Goal: Transaction & Acquisition: Purchase product/service

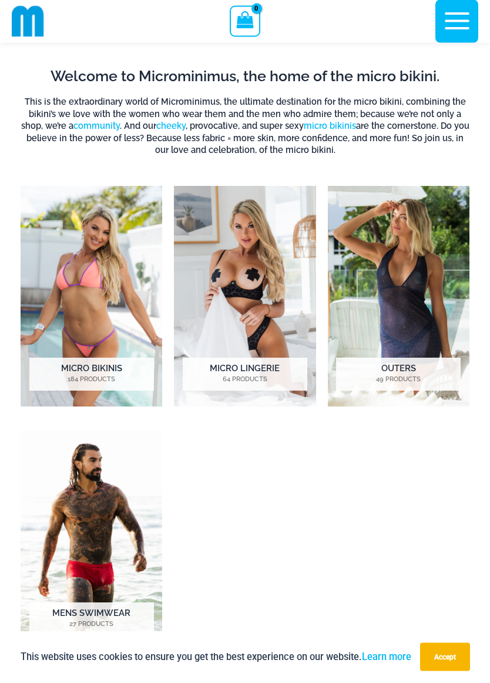
scroll to position [313, 0]
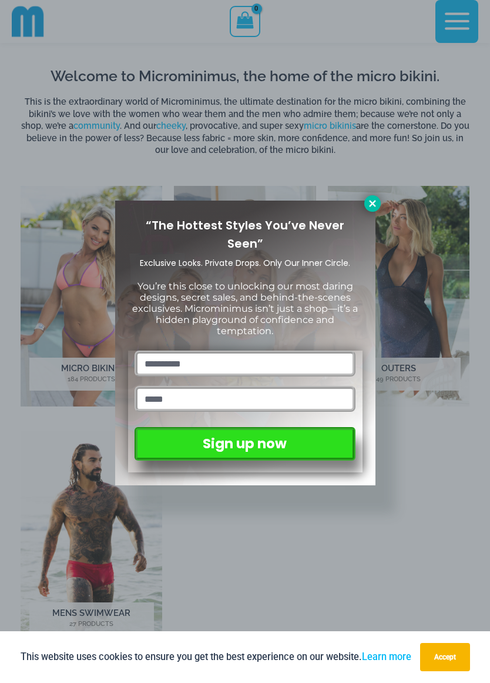
click at [368, 208] on icon at bounding box center [373, 203] width 11 height 11
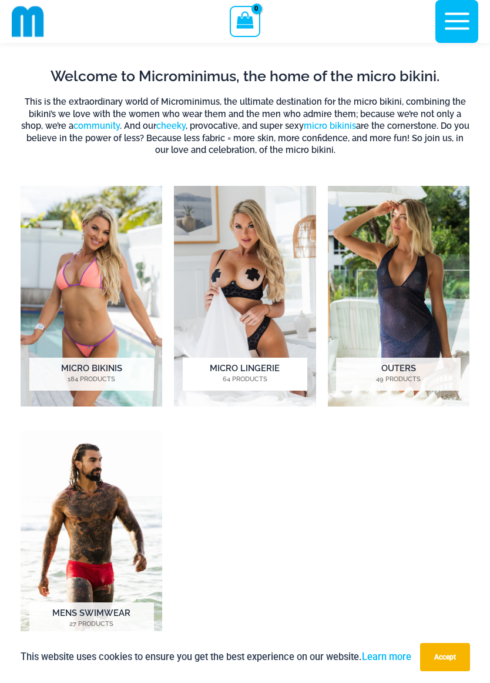
click at [226, 265] on img "Visit product category Micro Lingerie" at bounding box center [245, 296] width 142 height 221
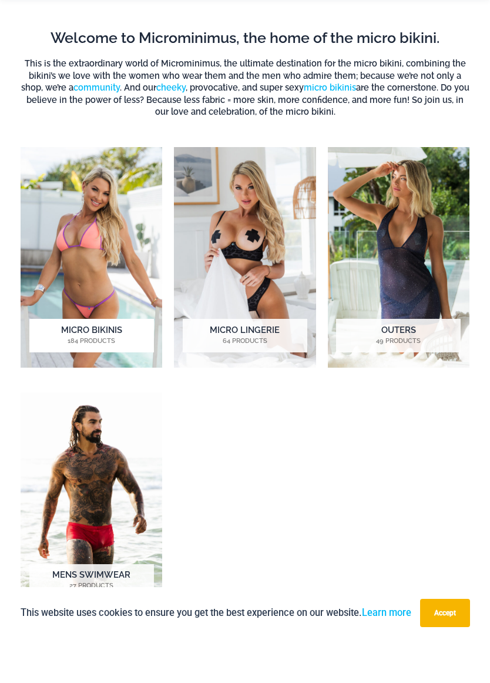
click at [71, 305] on img "Visit product category Micro Bikinis" at bounding box center [92, 301] width 142 height 221
click at [56, 381] on mark "184 Products" at bounding box center [91, 386] width 125 height 10
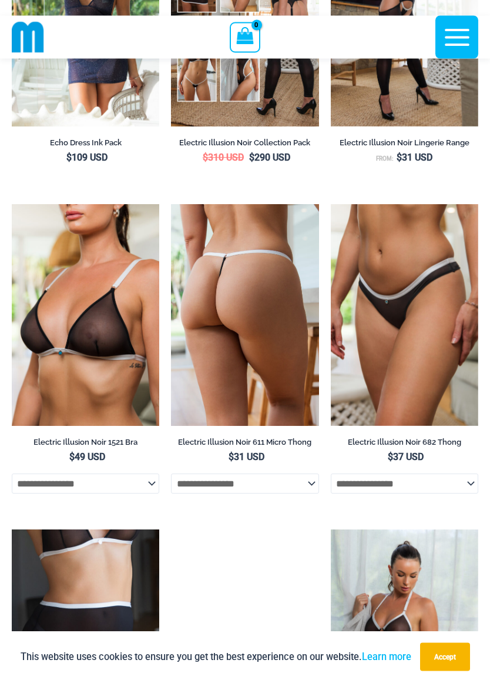
scroll to position [2248, 0]
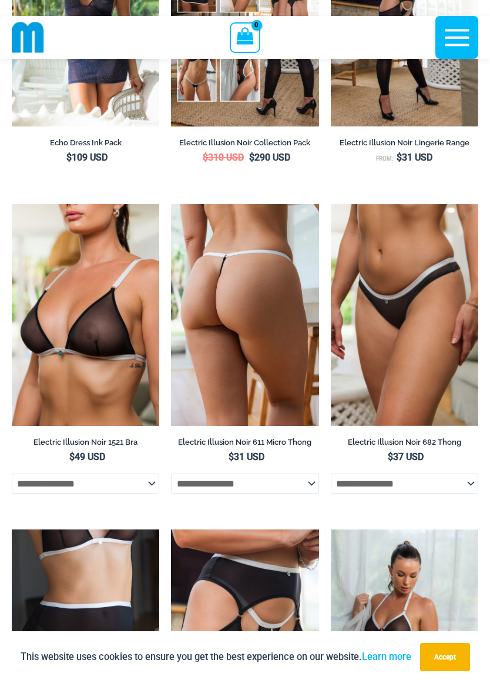
click at [228, 306] on img at bounding box center [245, 315] width 148 height 222
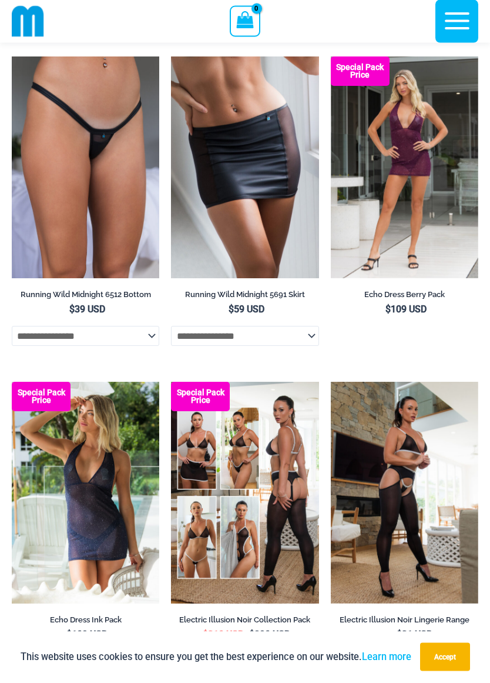
scroll to position [1722, 0]
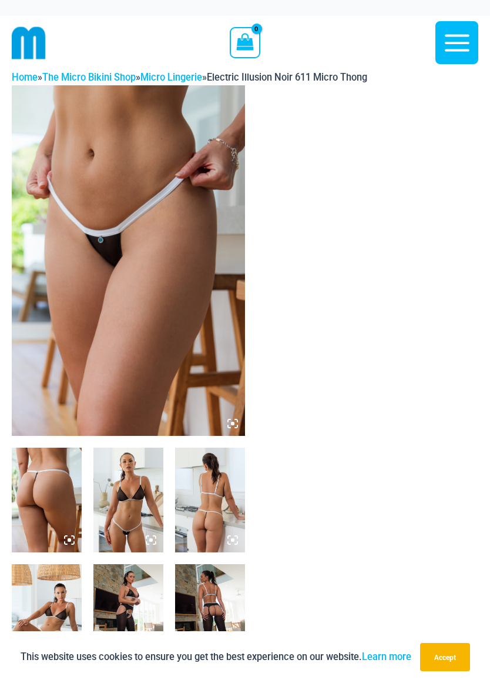
click at [92, 310] on img at bounding box center [128, 260] width 233 height 351
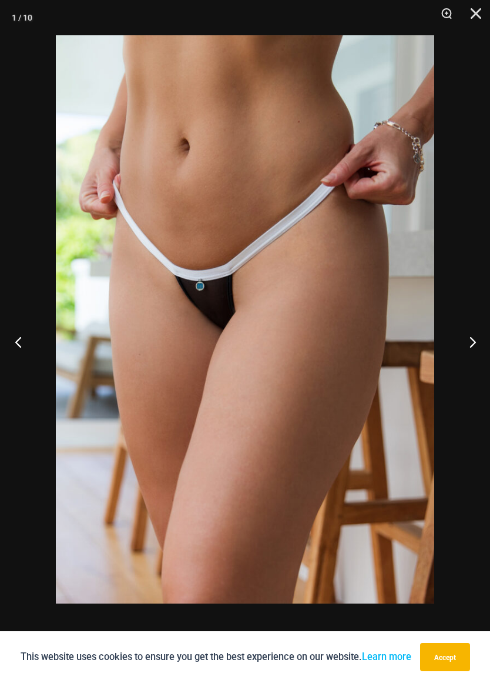
click at [18, 336] on button "Previous" at bounding box center [22, 341] width 44 height 59
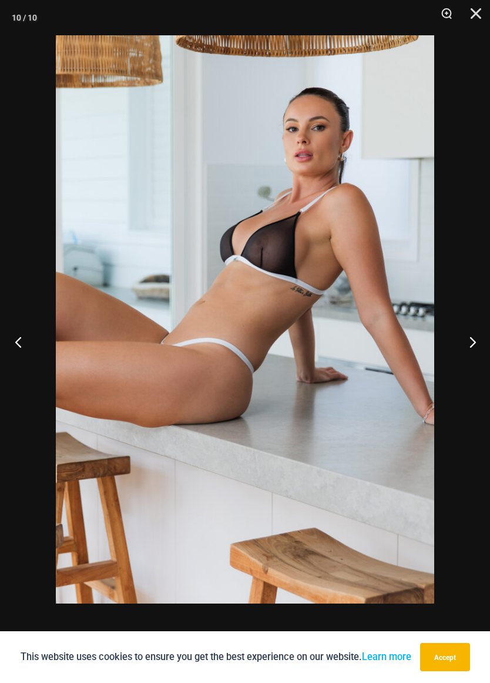
click at [18, 343] on button "Previous" at bounding box center [22, 341] width 44 height 59
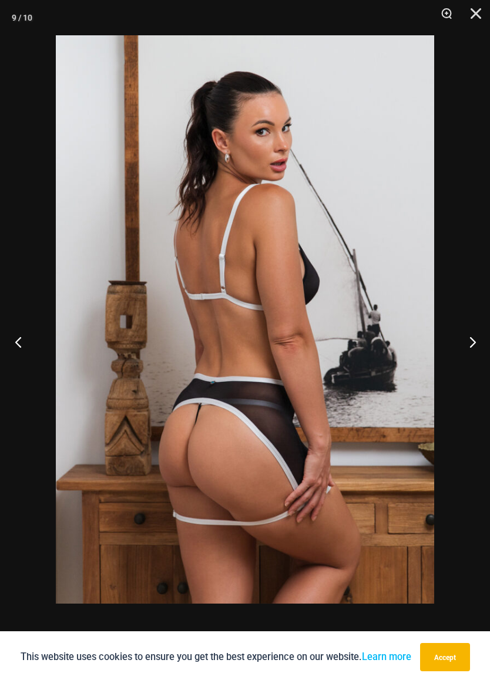
click at [19, 342] on button "Previous" at bounding box center [22, 341] width 44 height 59
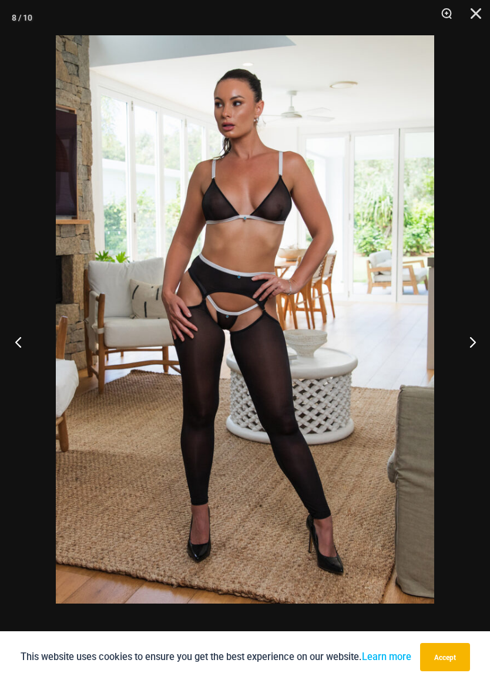
click at [22, 353] on button "Previous" at bounding box center [22, 341] width 44 height 59
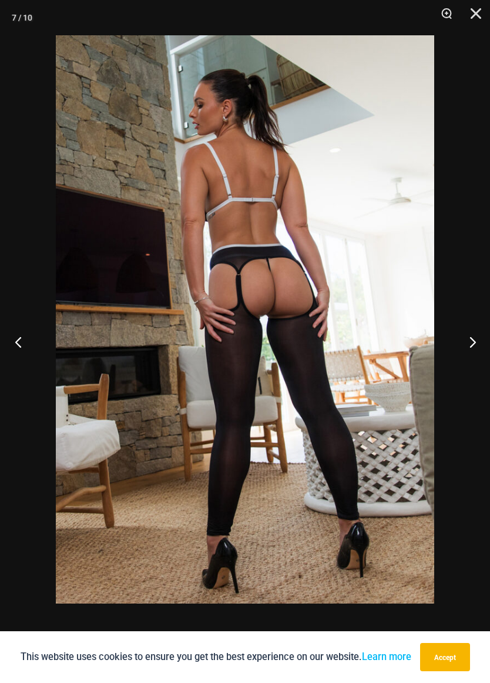
click at [24, 345] on button "Previous" at bounding box center [22, 341] width 44 height 59
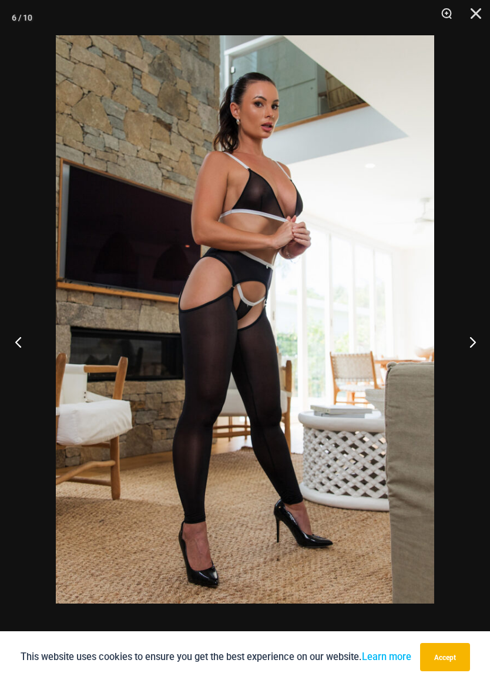
click at [17, 346] on button "Previous" at bounding box center [22, 341] width 44 height 59
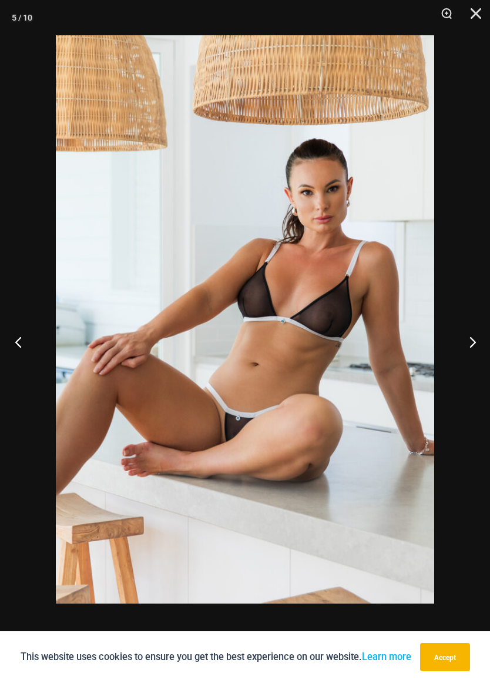
click at [14, 355] on button "Previous" at bounding box center [22, 341] width 44 height 59
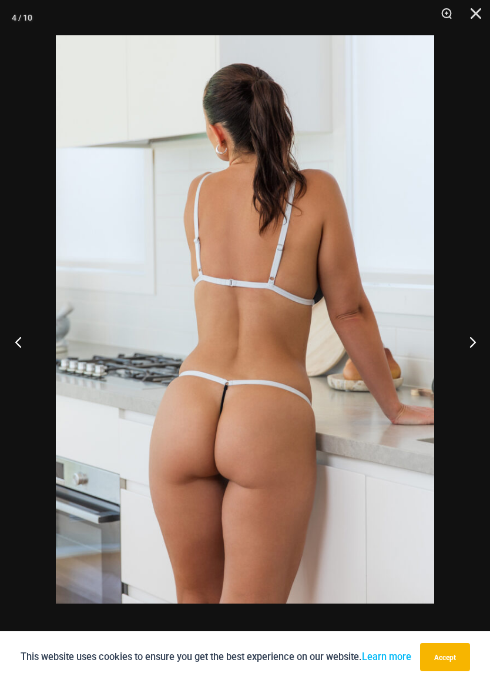
click at [16, 351] on button "Previous" at bounding box center [22, 341] width 44 height 59
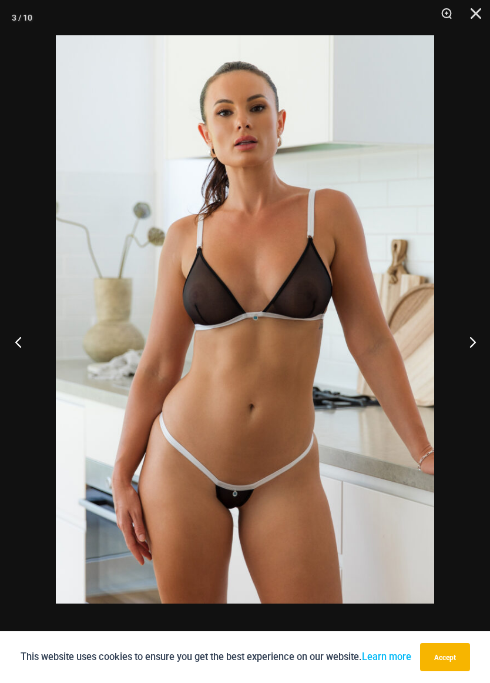
click at [15, 352] on button "Previous" at bounding box center [22, 341] width 44 height 59
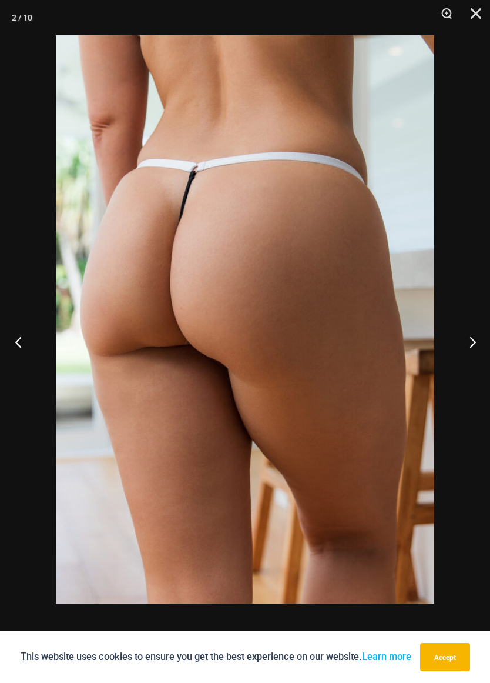
click at [24, 343] on button "Previous" at bounding box center [22, 341] width 44 height 59
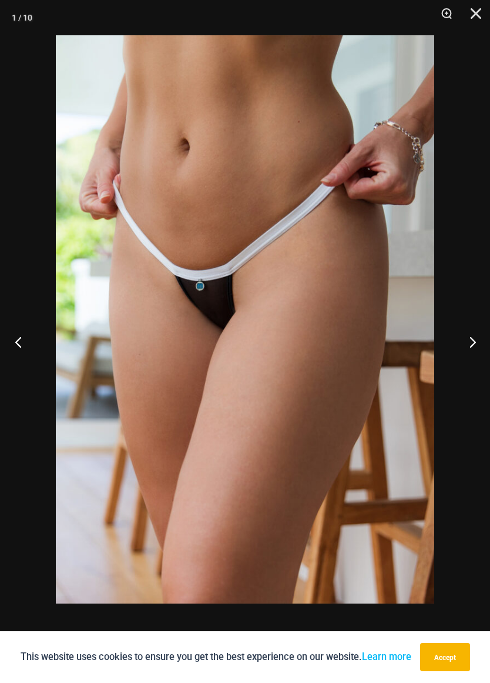
click at [22, 352] on button "Previous" at bounding box center [22, 341] width 44 height 59
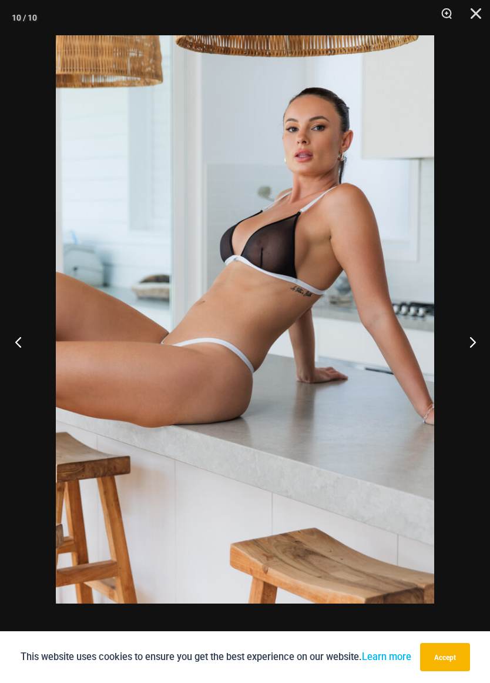
click at [22, 341] on button "Previous" at bounding box center [22, 341] width 44 height 59
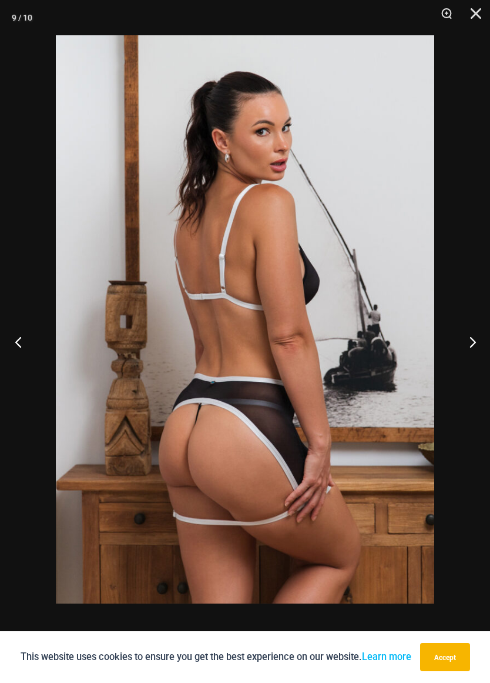
click at [19, 346] on button "Previous" at bounding box center [22, 341] width 44 height 59
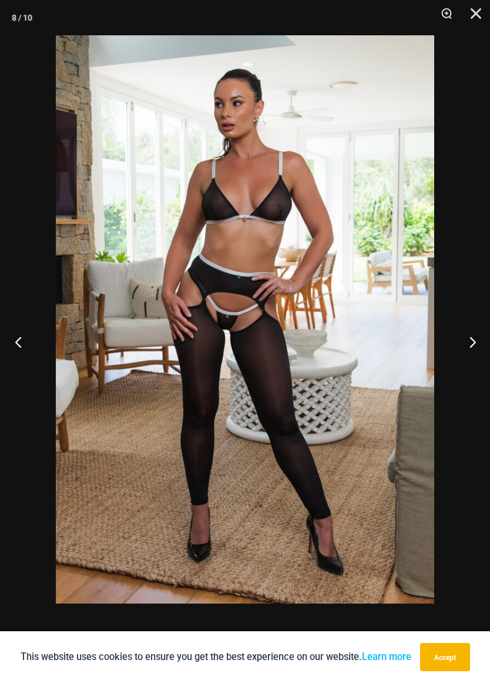
click at [15, 345] on button "Previous" at bounding box center [22, 341] width 44 height 59
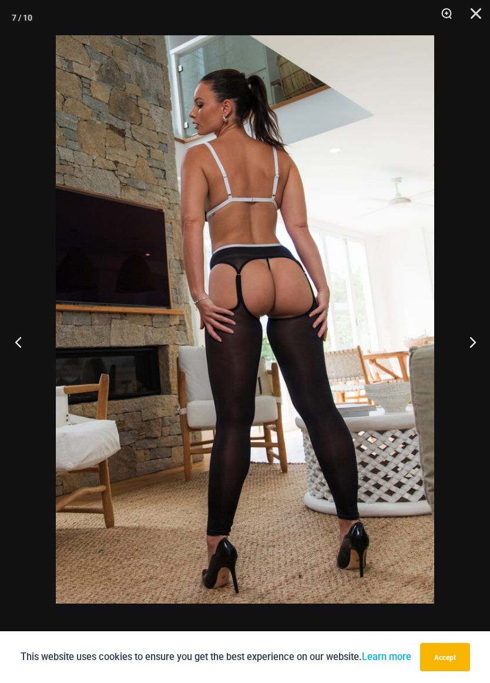
click at [15, 345] on button "Previous" at bounding box center [22, 341] width 44 height 59
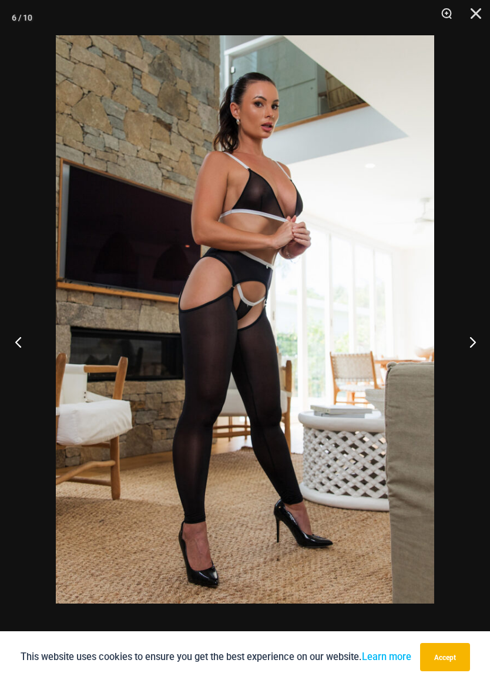
click at [15, 342] on button "Previous" at bounding box center [22, 341] width 44 height 59
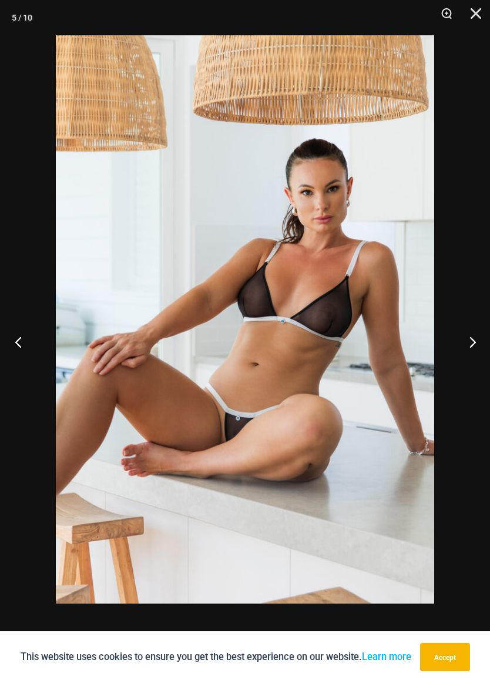
click at [20, 343] on button "Previous" at bounding box center [22, 341] width 44 height 59
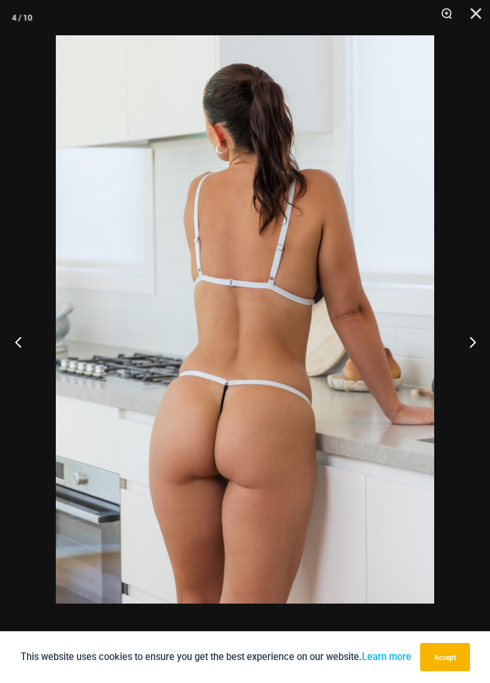
click at [19, 336] on button "Previous" at bounding box center [22, 341] width 44 height 59
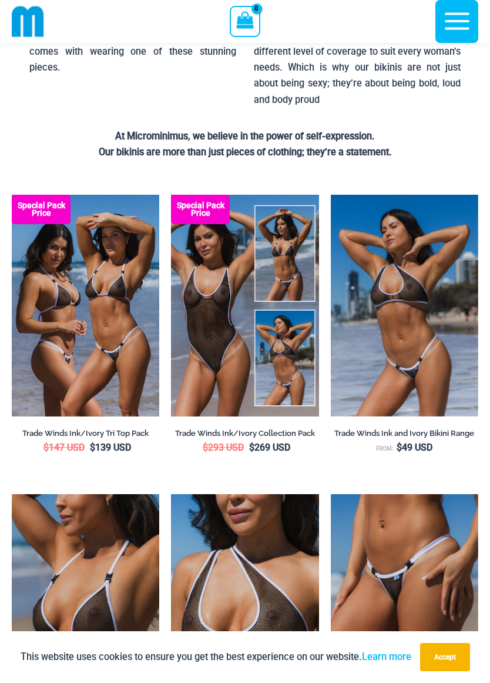
scroll to position [238, 0]
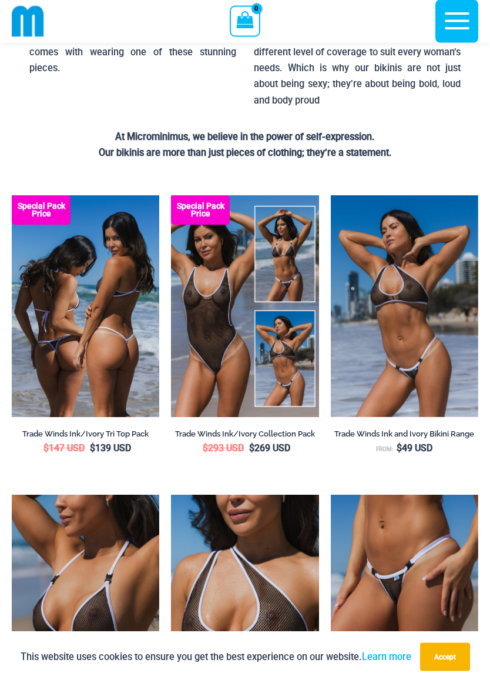
click at [44, 382] on img at bounding box center [86, 307] width 148 height 222
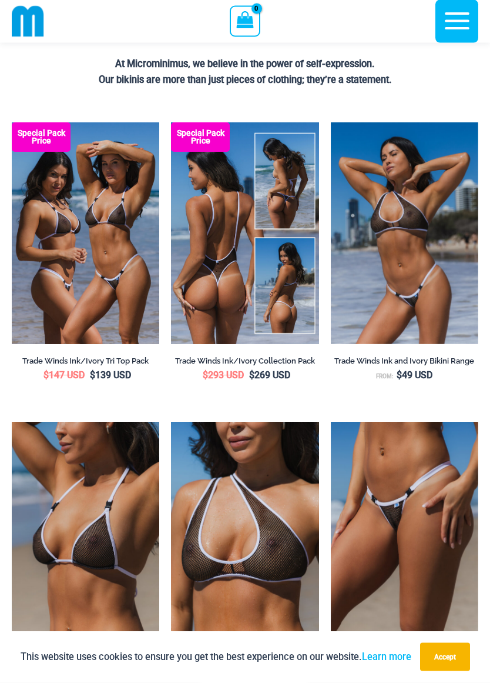
scroll to position [312, 0]
click at [195, 251] on img at bounding box center [245, 233] width 148 height 222
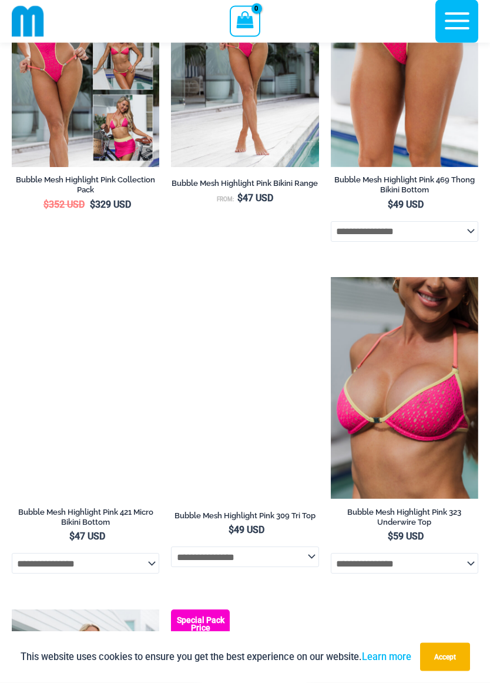
scroll to position [1451, 0]
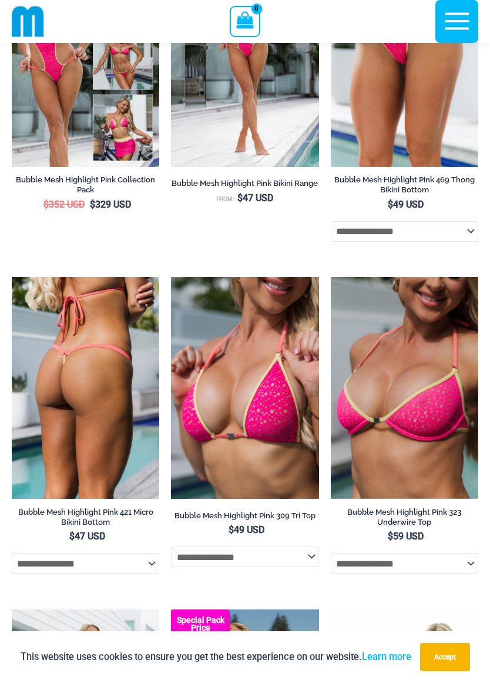
click at [58, 416] on img at bounding box center [86, 388] width 148 height 222
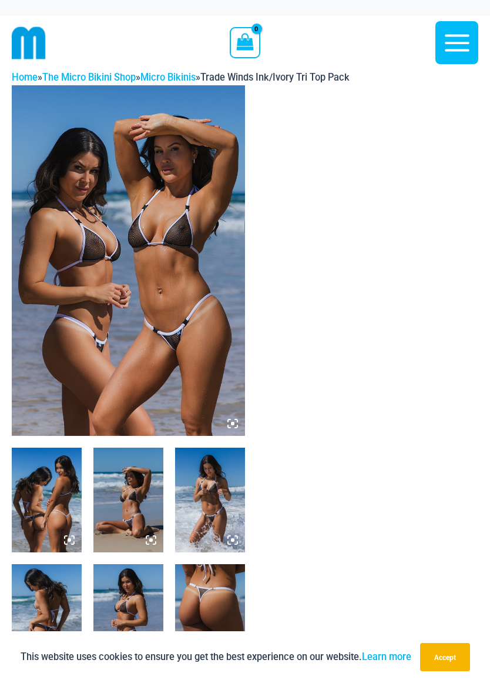
click at [49, 363] on img at bounding box center [128, 260] width 233 height 351
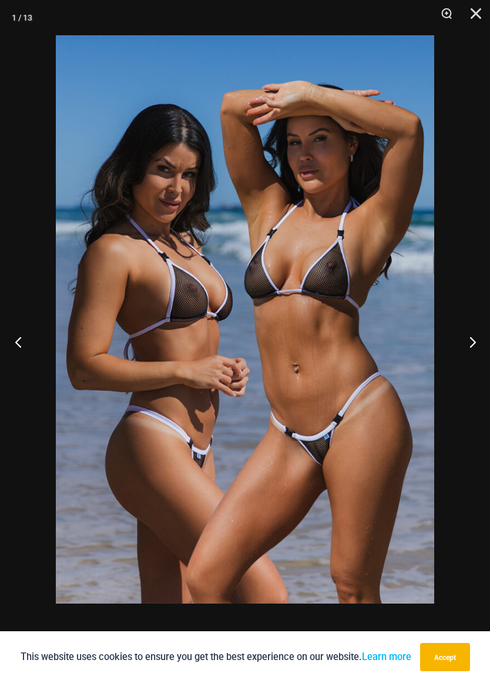
click at [11, 343] on button "Previous" at bounding box center [22, 341] width 44 height 59
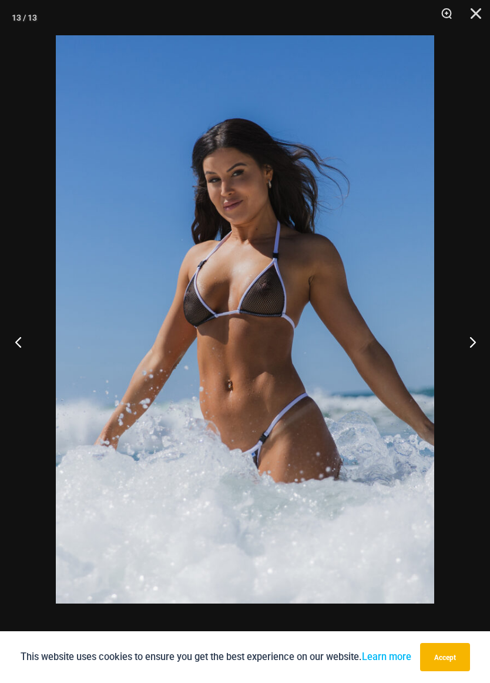
click at [16, 346] on button "Previous" at bounding box center [22, 341] width 44 height 59
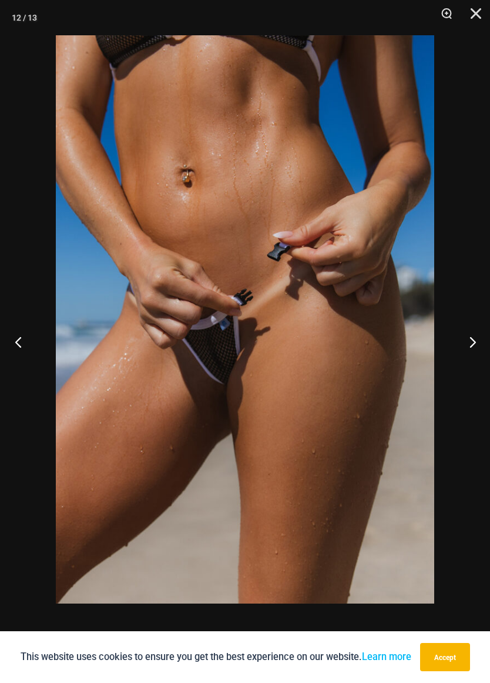
click at [25, 342] on button "Previous" at bounding box center [22, 341] width 44 height 59
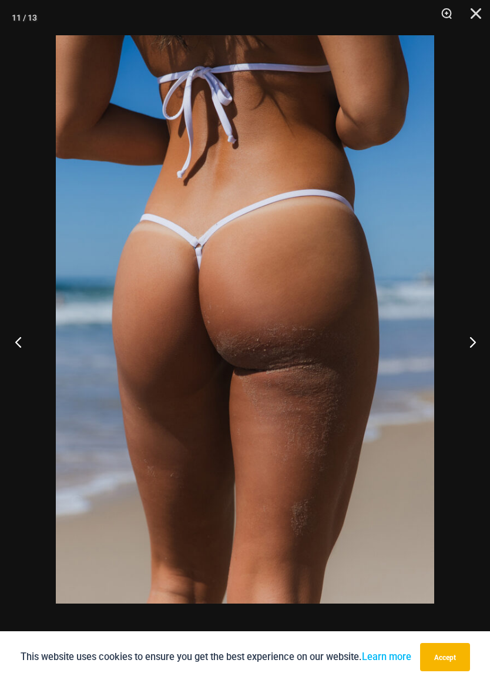
click at [26, 333] on button "Previous" at bounding box center [22, 341] width 44 height 59
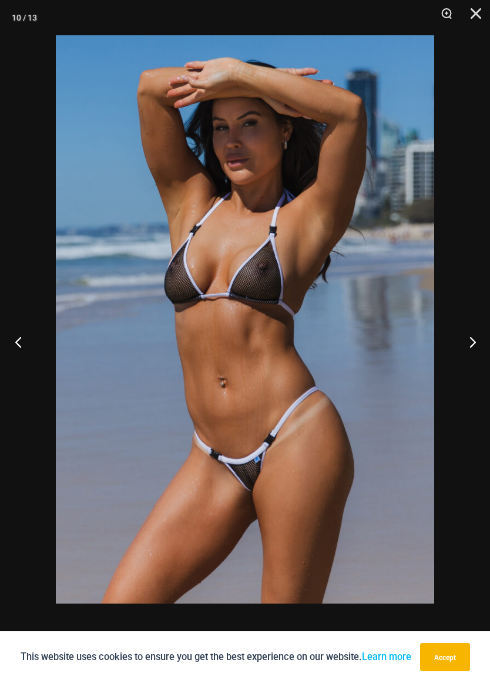
click at [18, 343] on button "Previous" at bounding box center [22, 341] width 44 height 59
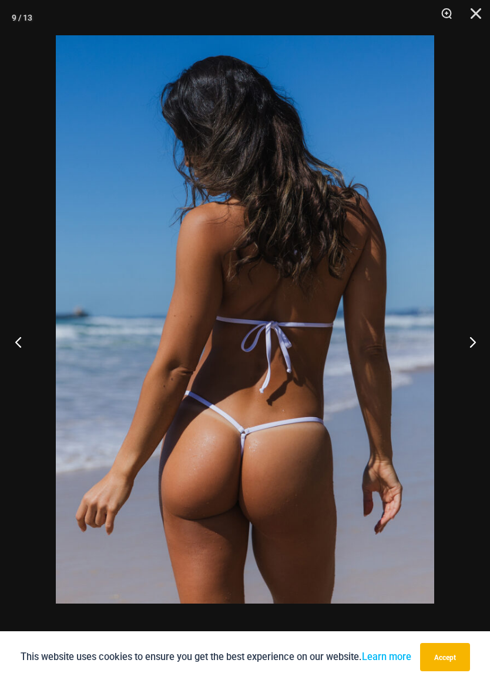
click at [15, 340] on button "Previous" at bounding box center [22, 341] width 44 height 59
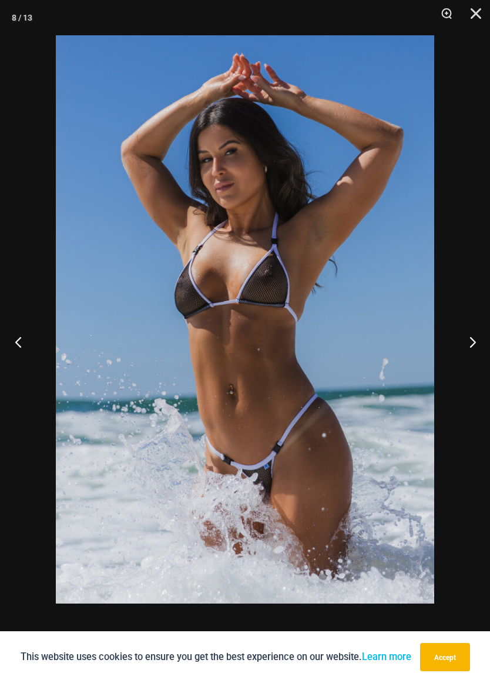
click at [12, 336] on button "Previous" at bounding box center [22, 341] width 44 height 59
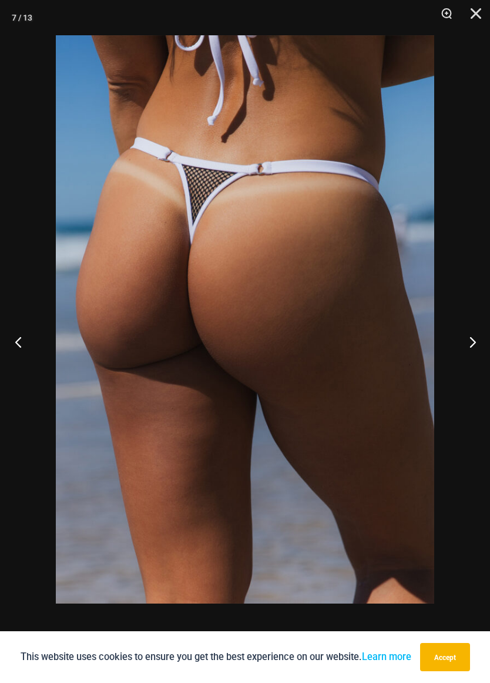
click at [26, 343] on button "Previous" at bounding box center [22, 341] width 44 height 59
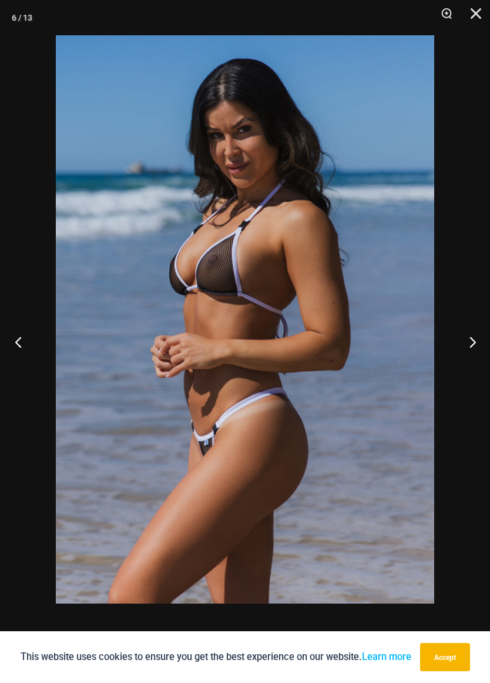
click at [13, 329] on button "Previous" at bounding box center [22, 341] width 44 height 59
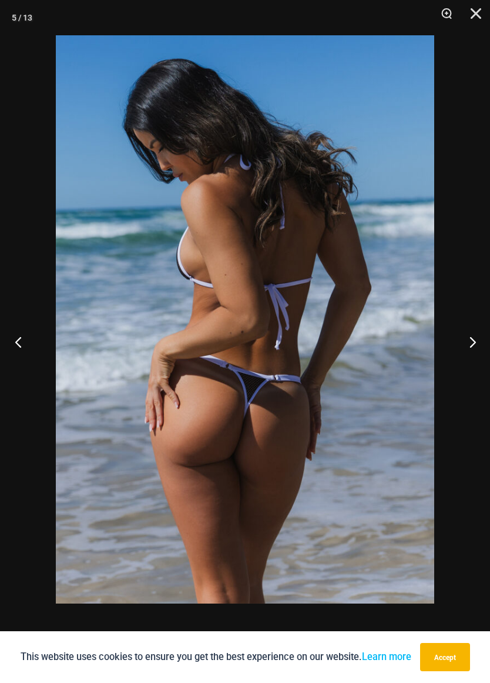
click at [21, 337] on button "Previous" at bounding box center [22, 341] width 44 height 59
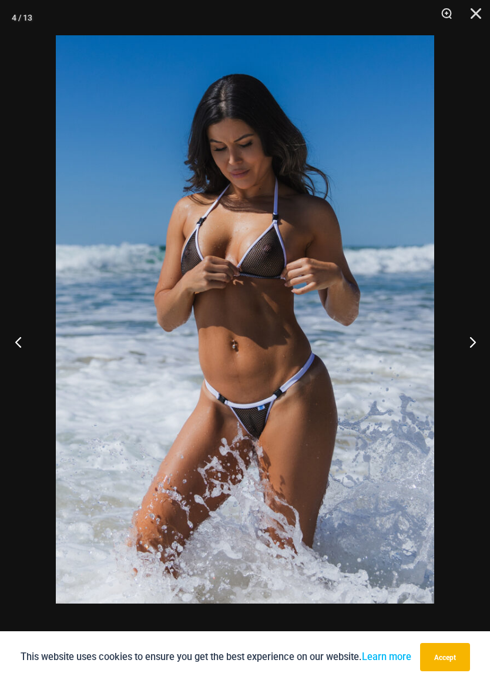
click at [28, 352] on button "Previous" at bounding box center [22, 341] width 44 height 59
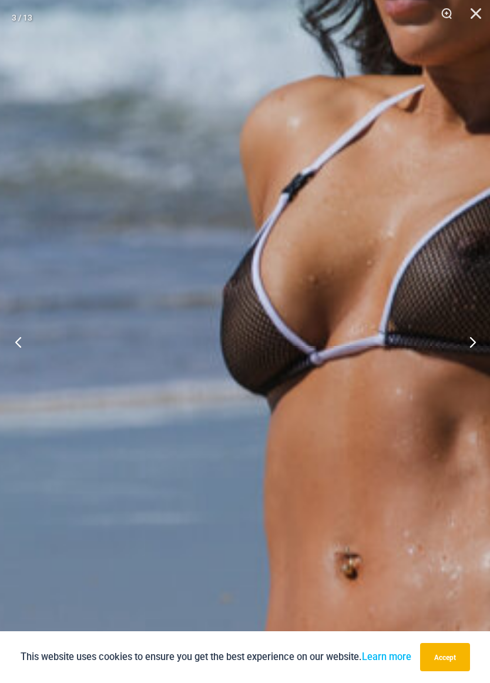
click at [179, 304] on img at bounding box center [380, 358] width 1350 height 2026
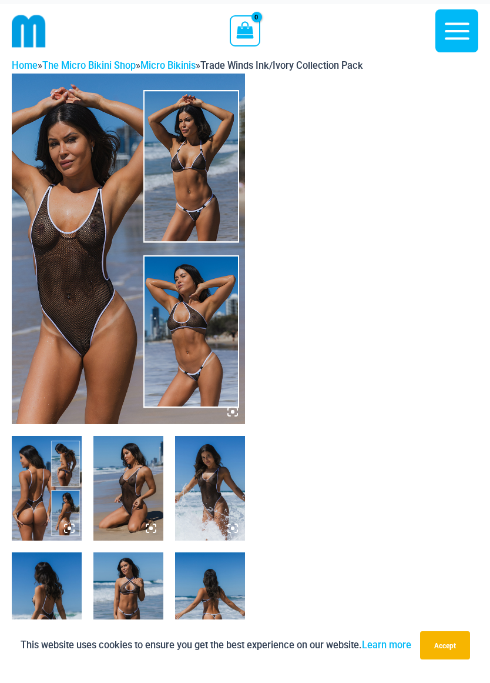
click at [39, 329] on img at bounding box center [128, 260] width 233 height 351
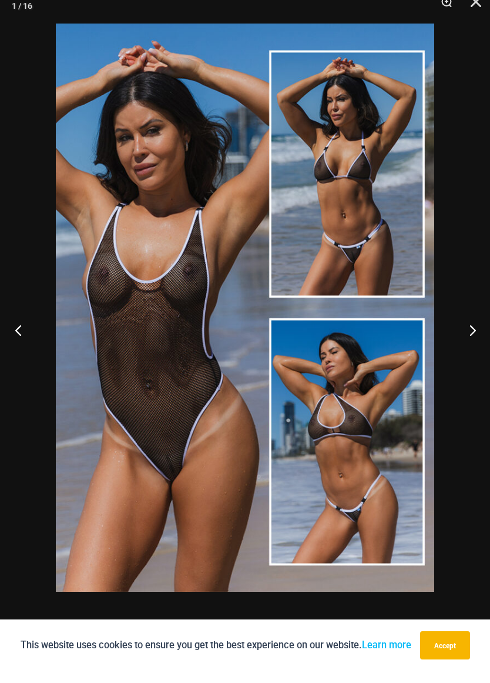
click at [11, 338] on button "Previous" at bounding box center [22, 341] width 44 height 59
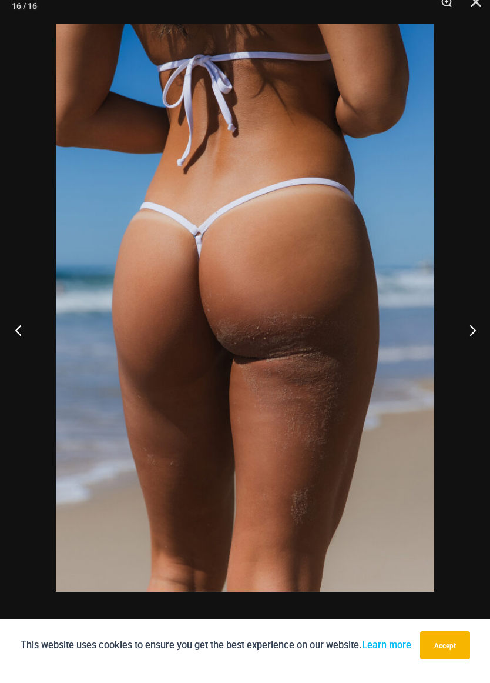
click at [14, 328] on button "Previous" at bounding box center [22, 341] width 44 height 59
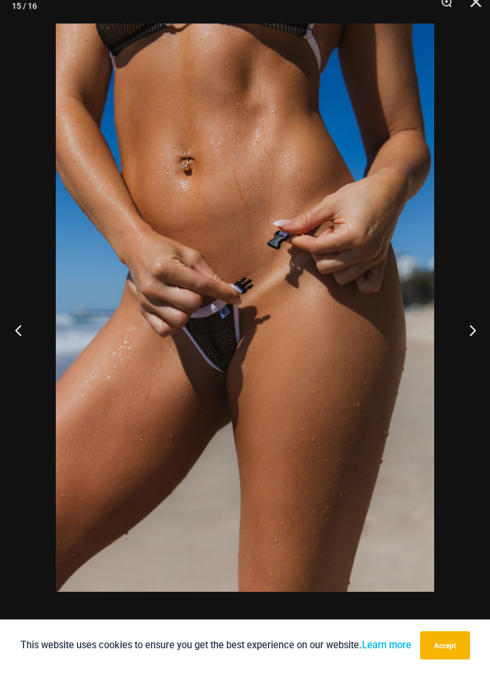
click at [15, 334] on button "Previous" at bounding box center [22, 341] width 44 height 59
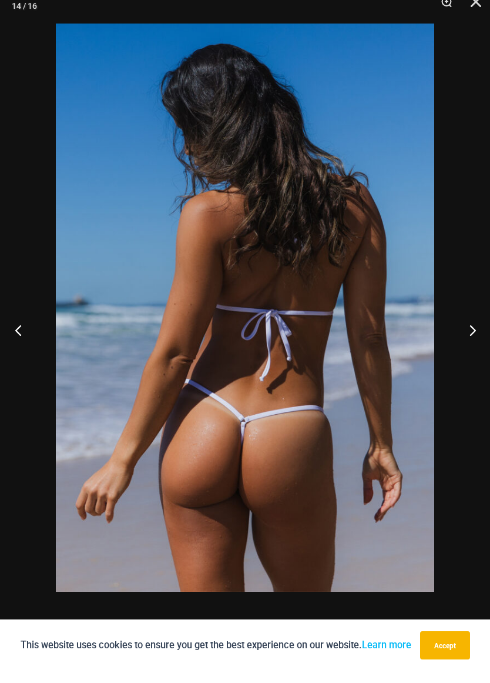
click at [10, 329] on button "Previous" at bounding box center [22, 341] width 44 height 59
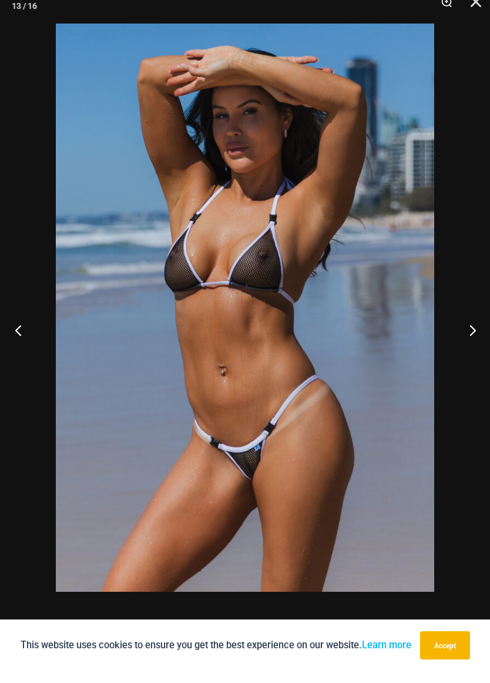
click at [13, 331] on button "Previous" at bounding box center [22, 341] width 44 height 59
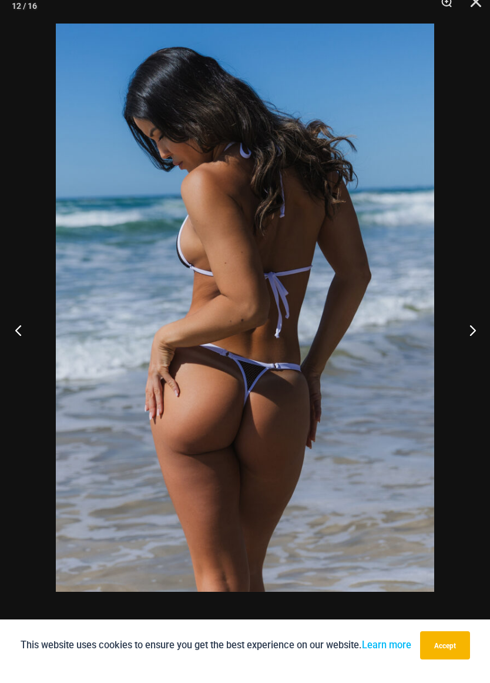
click at [6, 329] on button "Previous" at bounding box center [22, 341] width 44 height 59
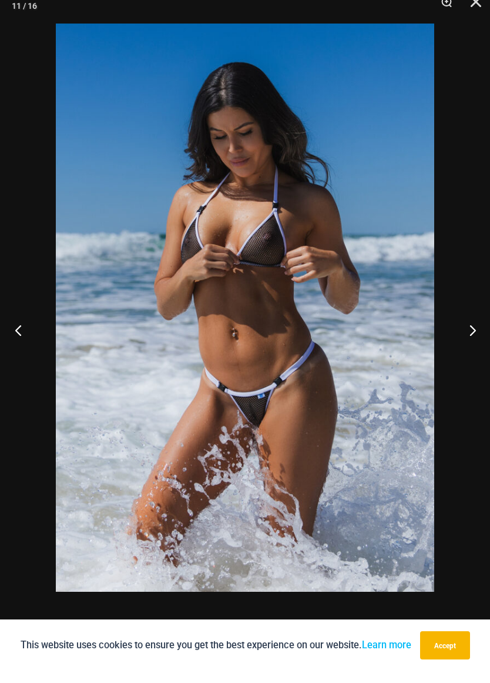
click at [11, 328] on button "Previous" at bounding box center [22, 341] width 44 height 59
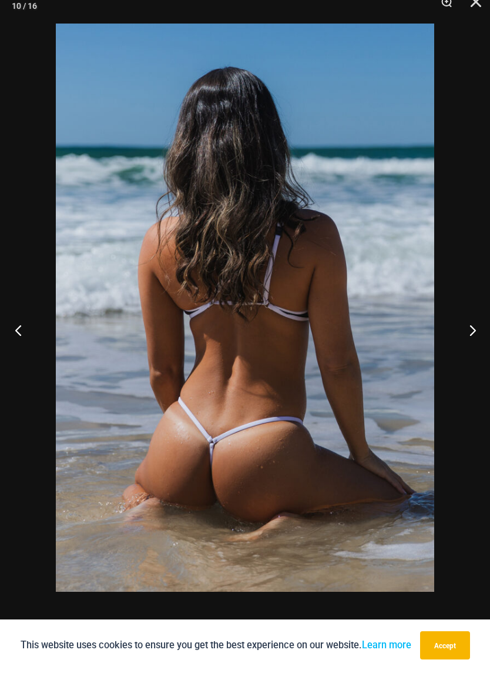
click at [15, 332] on button "Previous" at bounding box center [22, 341] width 44 height 59
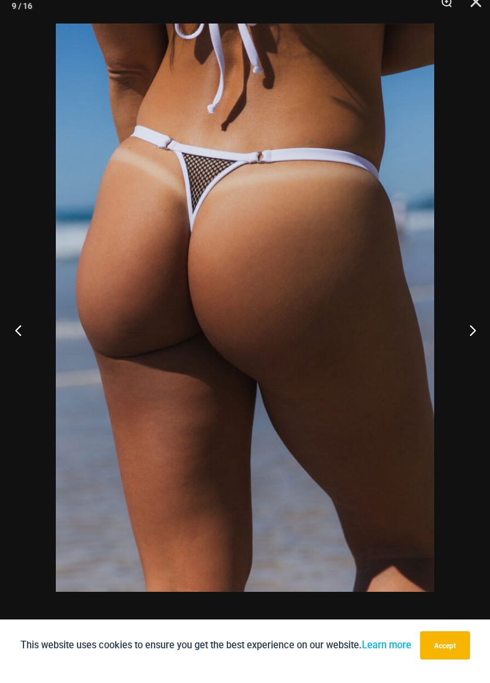
click at [13, 328] on button "Previous" at bounding box center [22, 341] width 44 height 59
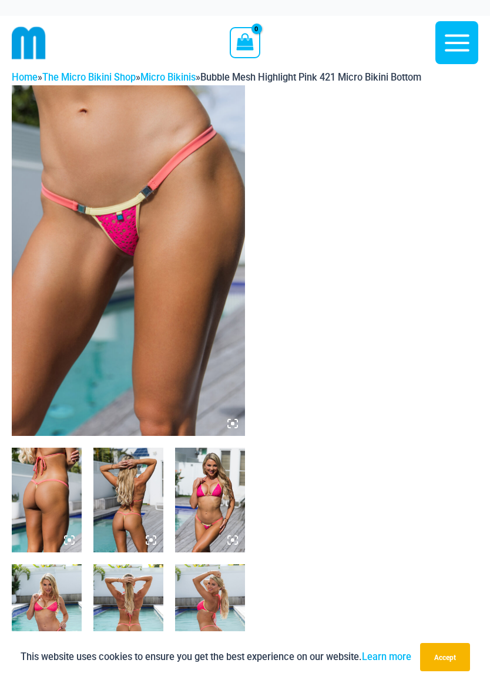
click at [50, 345] on img at bounding box center [128, 260] width 233 height 351
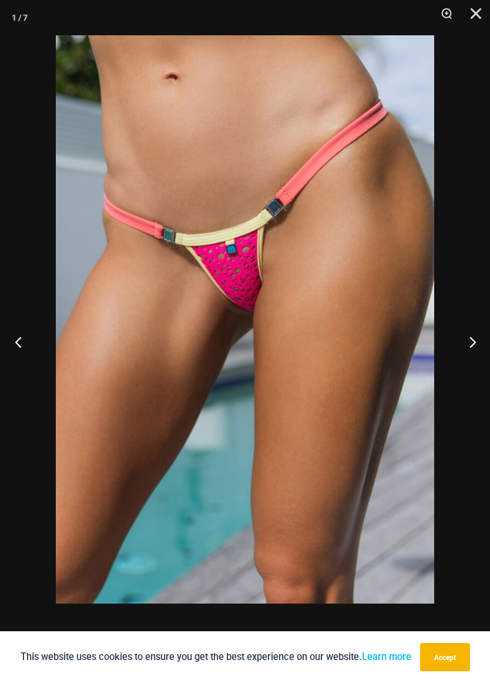
click at [13, 342] on button "Previous" at bounding box center [22, 341] width 44 height 59
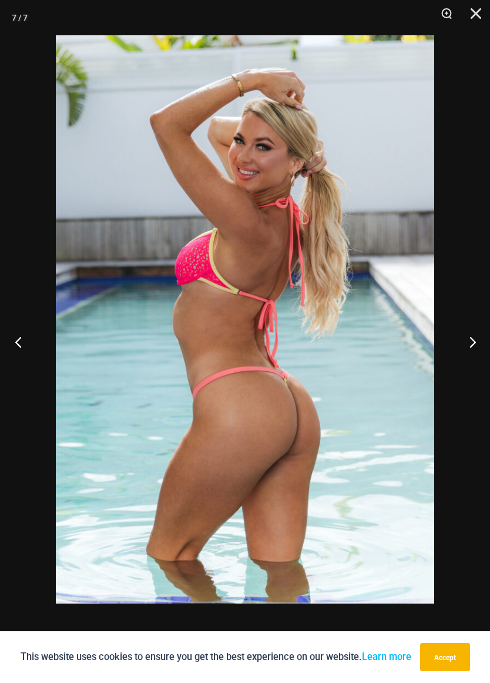
click at [18, 345] on button "Previous" at bounding box center [22, 341] width 44 height 59
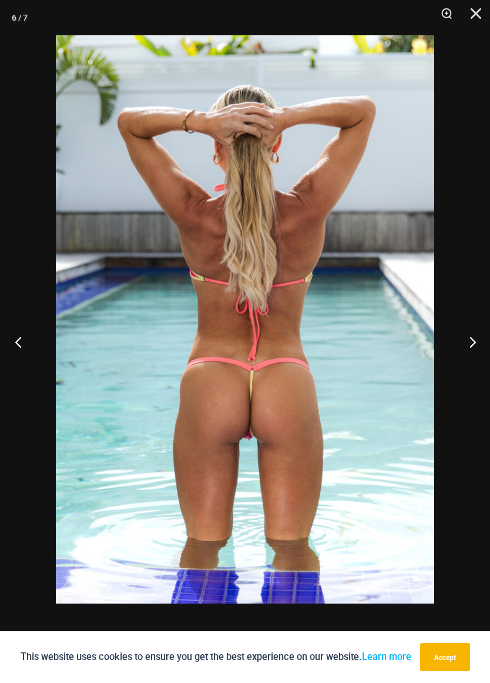
click at [15, 341] on button "Previous" at bounding box center [22, 341] width 44 height 59
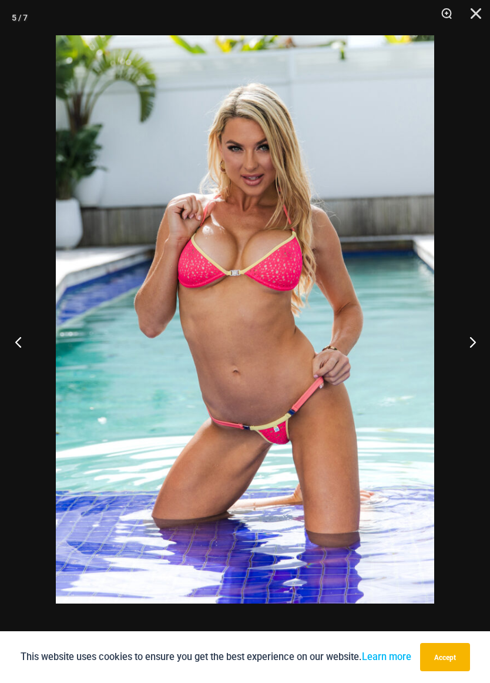
click at [11, 329] on button "Previous" at bounding box center [22, 341] width 44 height 59
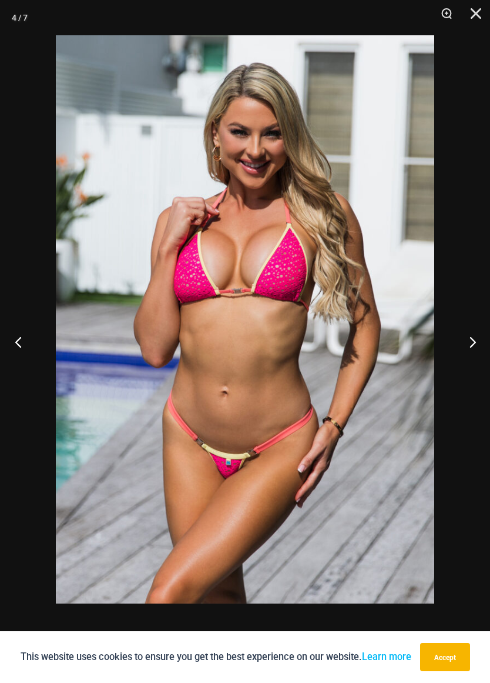
click at [16, 335] on button "Previous" at bounding box center [22, 341] width 44 height 59
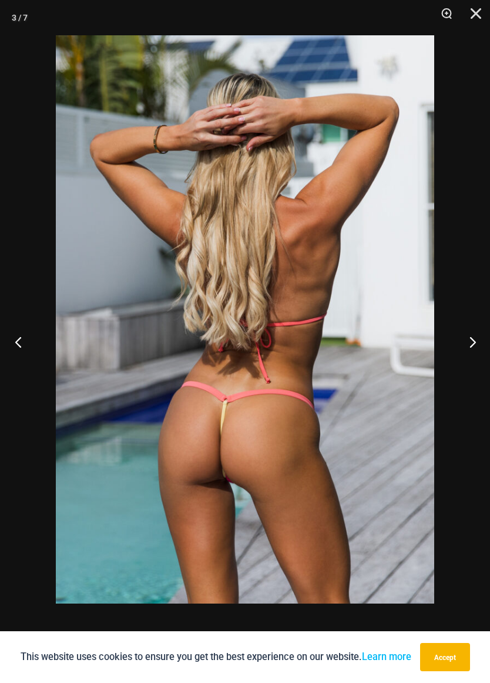
click at [14, 344] on button "Previous" at bounding box center [22, 341] width 44 height 59
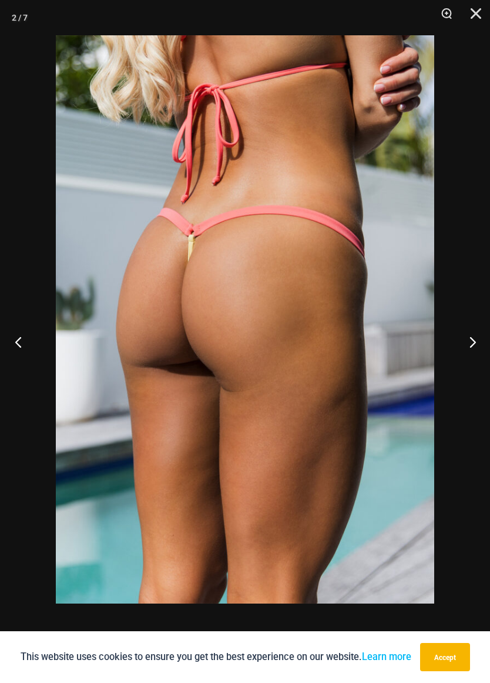
click at [22, 341] on button "Previous" at bounding box center [22, 341] width 44 height 59
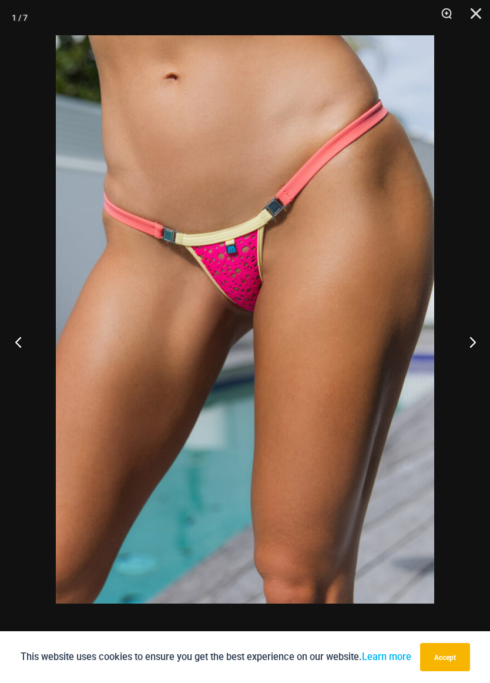
click at [17, 344] on button "Previous" at bounding box center [22, 341] width 44 height 59
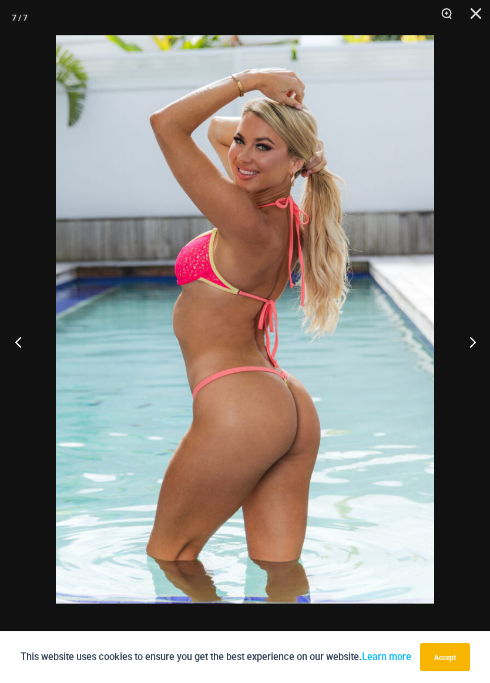
click at [14, 338] on button "Previous" at bounding box center [22, 341] width 44 height 59
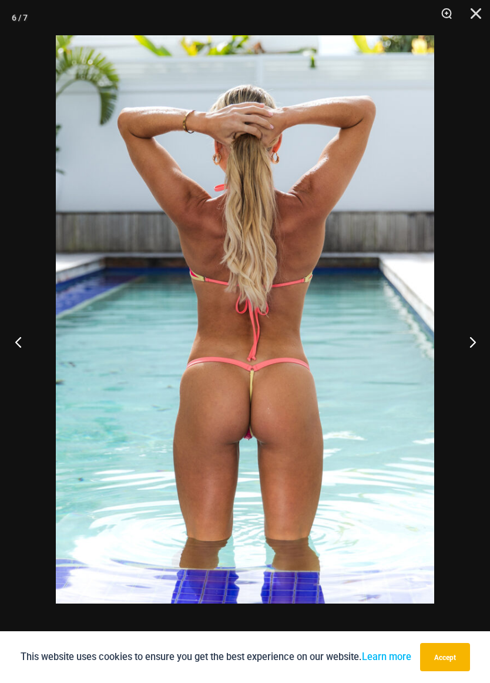
click at [16, 343] on button "Previous" at bounding box center [22, 341] width 44 height 59
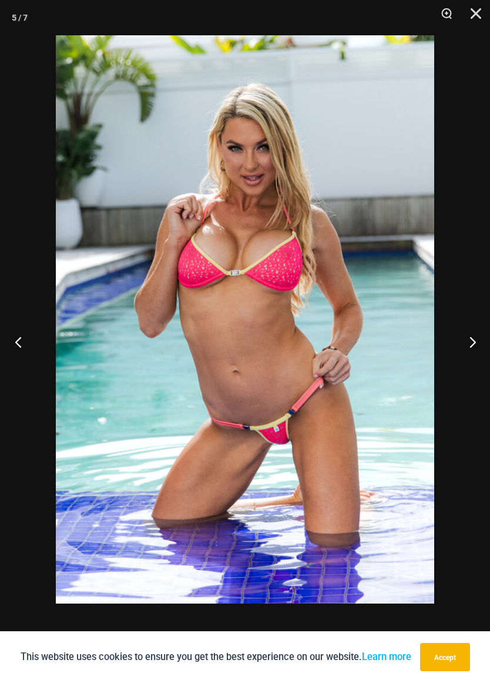
click at [12, 336] on button "Previous" at bounding box center [22, 341] width 44 height 59
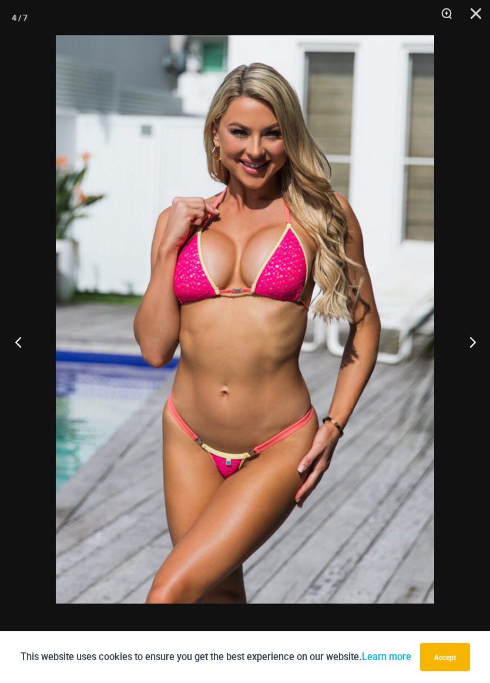
click at [12, 339] on button "Previous" at bounding box center [22, 341] width 44 height 59
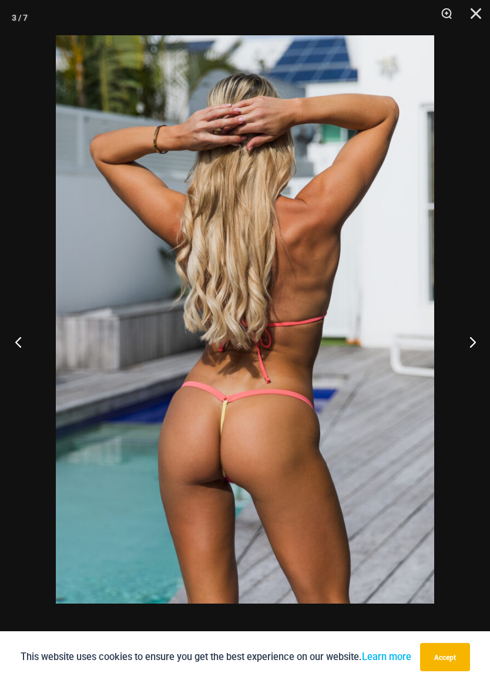
click at [15, 343] on button "Previous" at bounding box center [22, 341] width 44 height 59
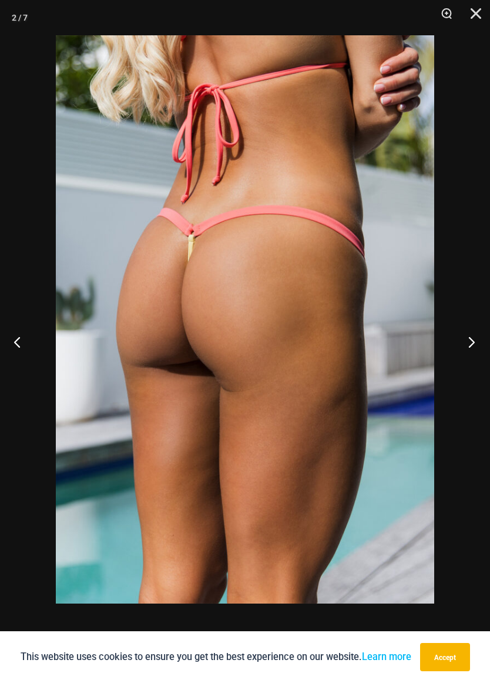
click at [470, 349] on button "Next" at bounding box center [468, 341] width 44 height 59
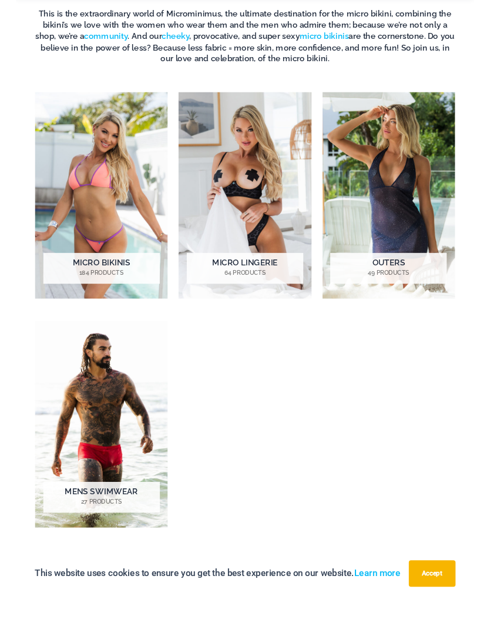
scroll to position [361, 0]
